Goal: Transaction & Acquisition: Purchase product/service

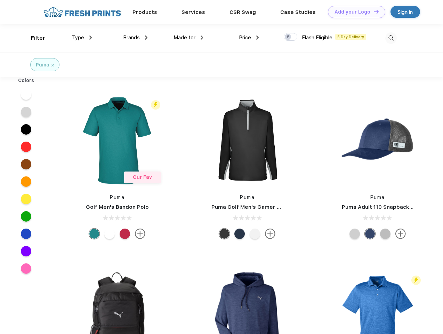
click at [354, 12] on link "Add your Logo Design Tool" at bounding box center [356, 12] width 57 height 12
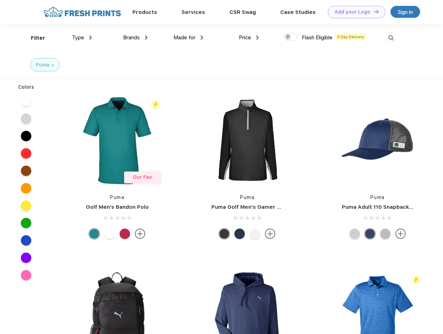
click at [0, 0] on div "Design Tool" at bounding box center [0, 0] width 0 height 0
click at [373, 11] on link "Add your Logo Design Tool" at bounding box center [356, 12] width 57 height 12
click at [33, 38] on div "Filter" at bounding box center [38, 38] width 14 height 8
click at [82, 38] on span "Type" at bounding box center [78, 37] width 12 height 6
click at [135, 38] on span "Brands" at bounding box center [131, 37] width 17 height 6
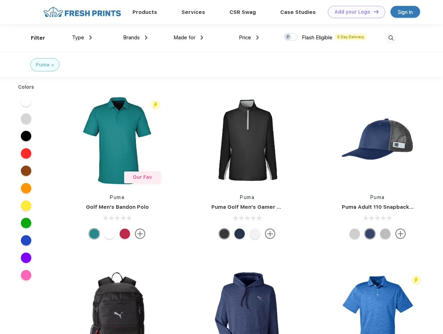
click at [188, 38] on span "Made for" at bounding box center [184, 37] width 22 height 6
click at [249, 38] on span "Price" at bounding box center [245, 37] width 12 height 6
click at [291, 37] on div at bounding box center [291, 37] width 14 height 8
click at [288, 37] on input "checkbox" at bounding box center [286, 35] width 5 height 5
checkbox input "true"
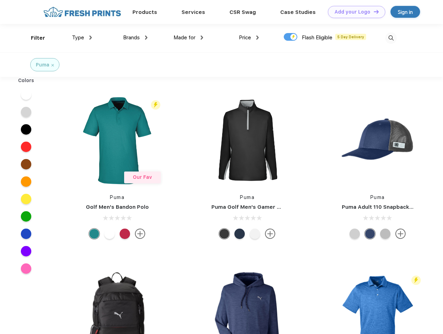
click at [391, 38] on img at bounding box center [390, 37] width 11 height 11
